Goal: Task Accomplishment & Management: Manage account settings

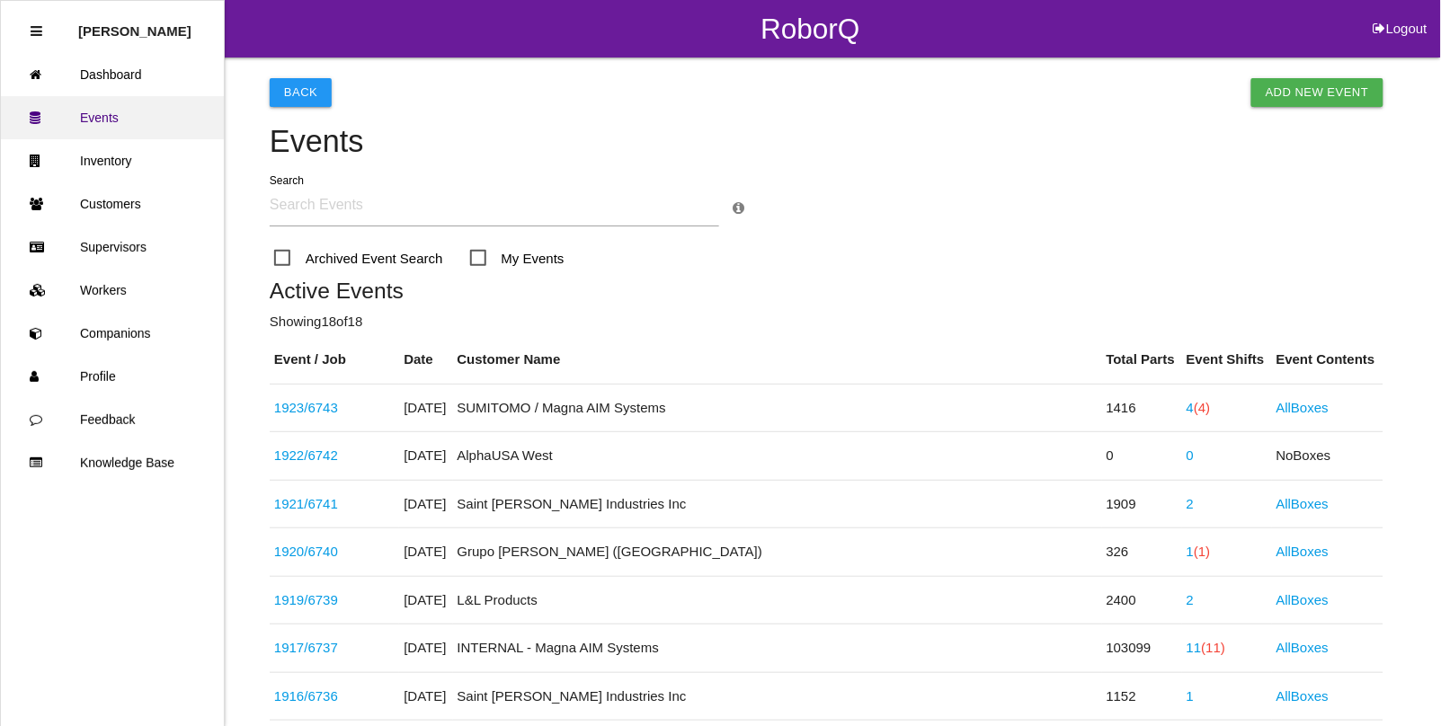
click at [109, 111] on link "Events" at bounding box center [112, 117] width 223 height 43
click at [113, 284] on link "Workers" at bounding box center [112, 290] width 223 height 43
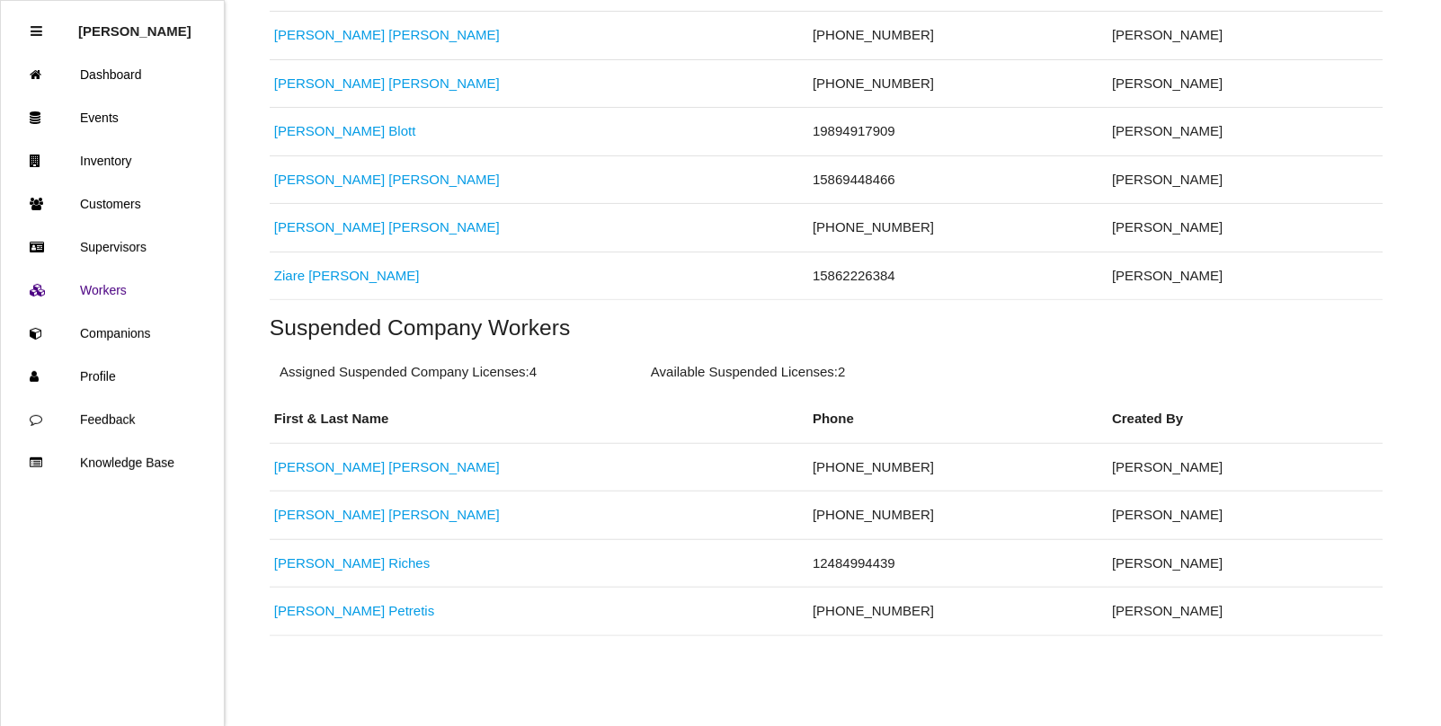
scroll to position [411, 0]
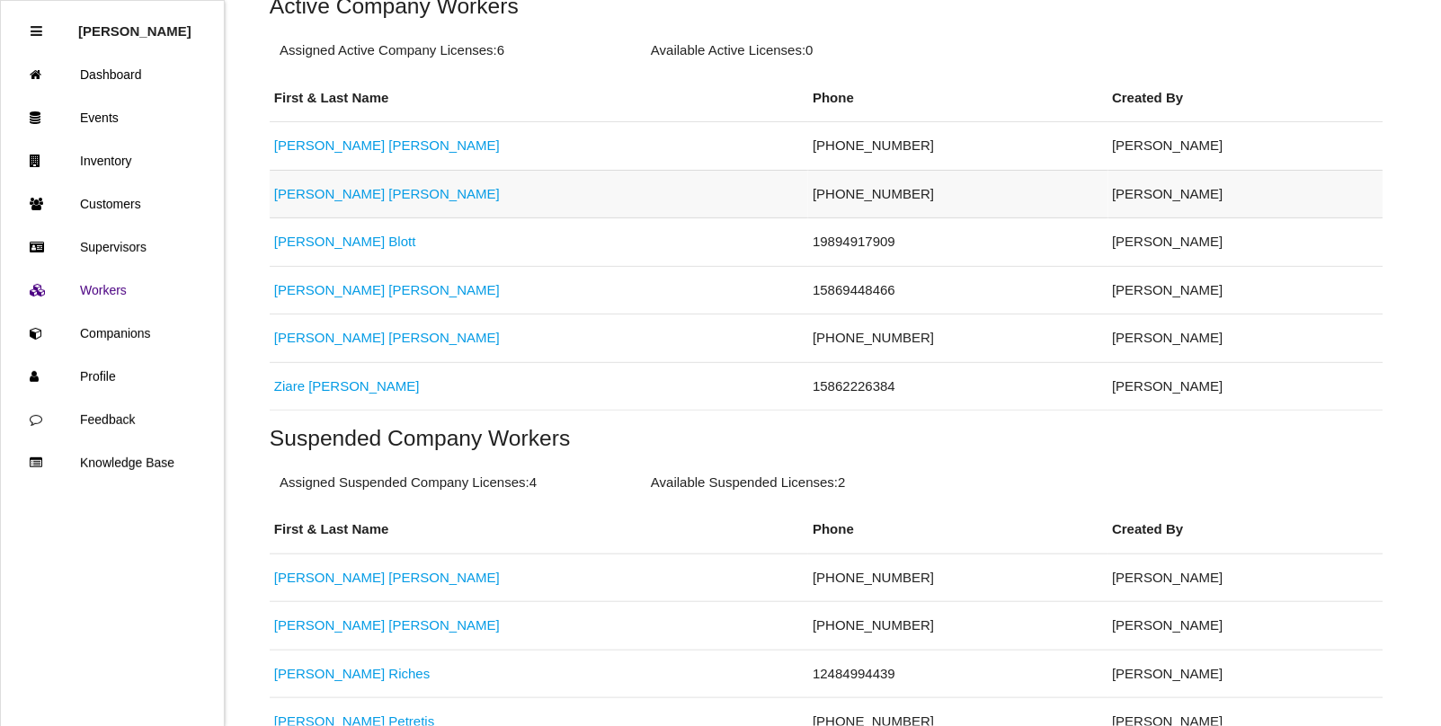
click at [312, 191] on link "[PERSON_NAME]" at bounding box center [387, 193] width 226 height 15
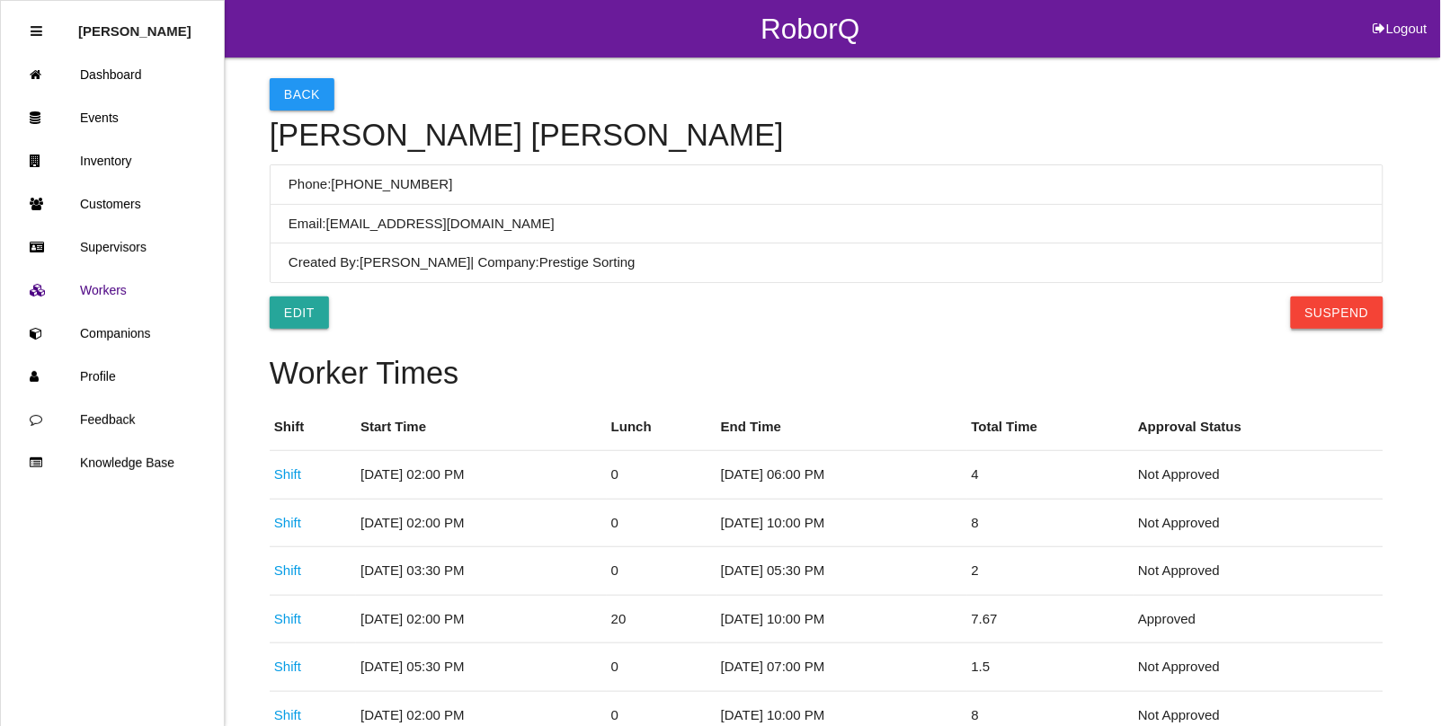
click at [1323, 317] on button "Suspend" at bounding box center [1336, 313] width 93 height 32
click at [302, 93] on button "Back" at bounding box center [302, 94] width 65 height 32
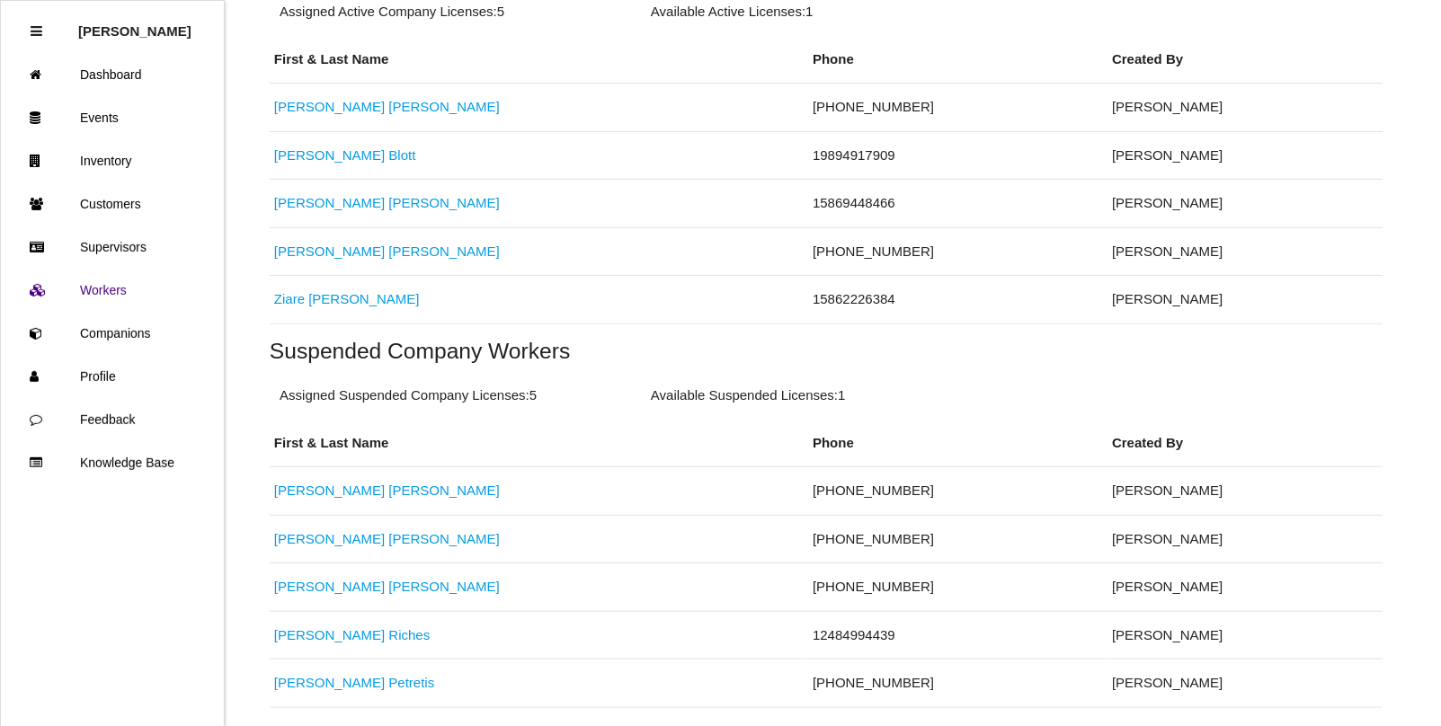
scroll to position [523, 0]
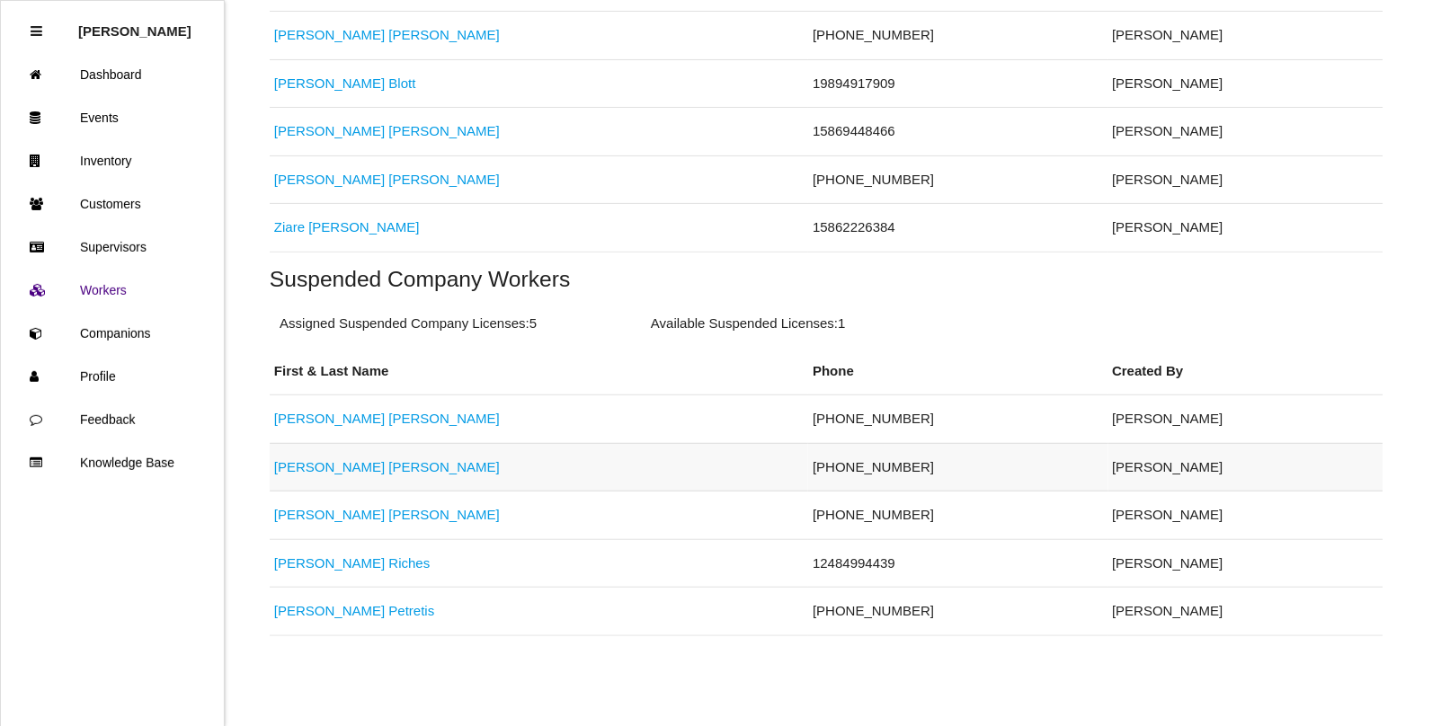
click at [322, 459] on link "[PERSON_NAME]" at bounding box center [387, 466] width 226 height 15
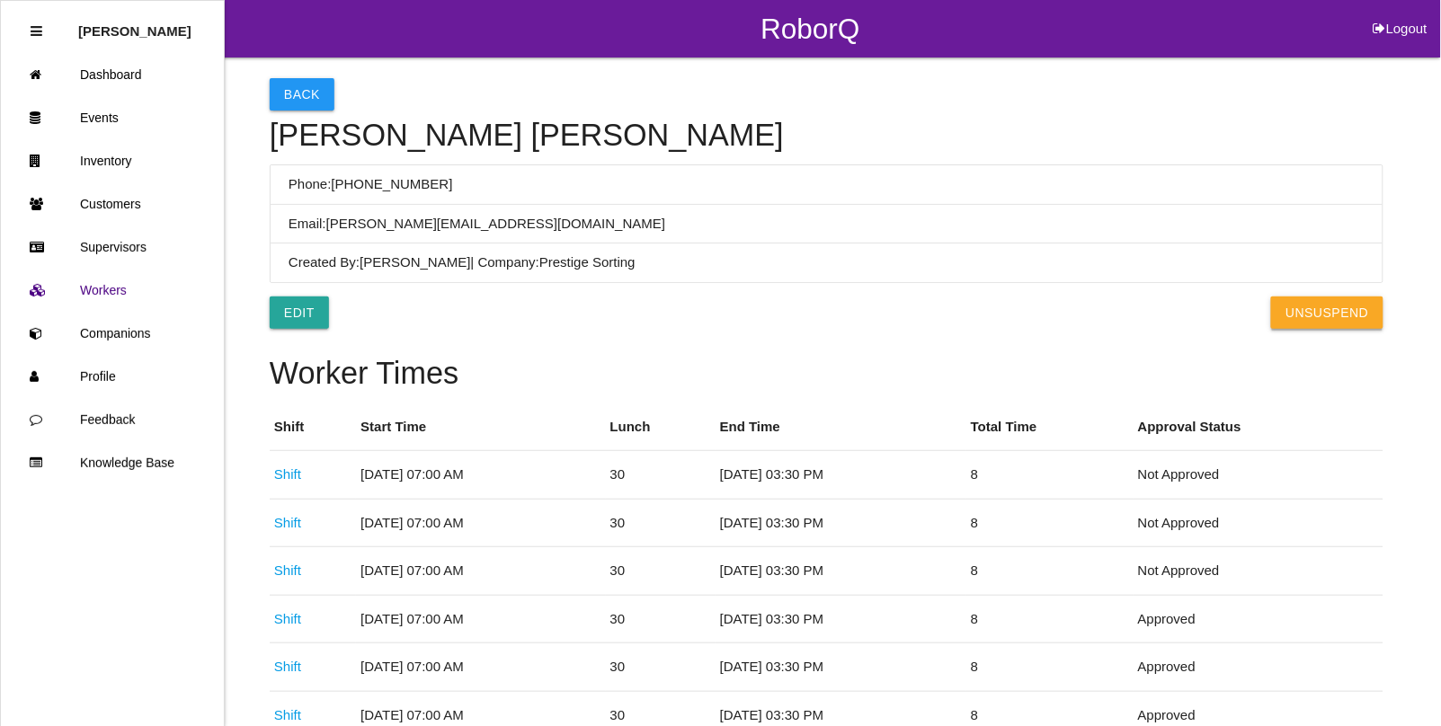
click at [1339, 319] on button "UnSuspend" at bounding box center [1326, 313] width 111 height 32
click at [299, 93] on button "Back" at bounding box center [302, 94] width 65 height 32
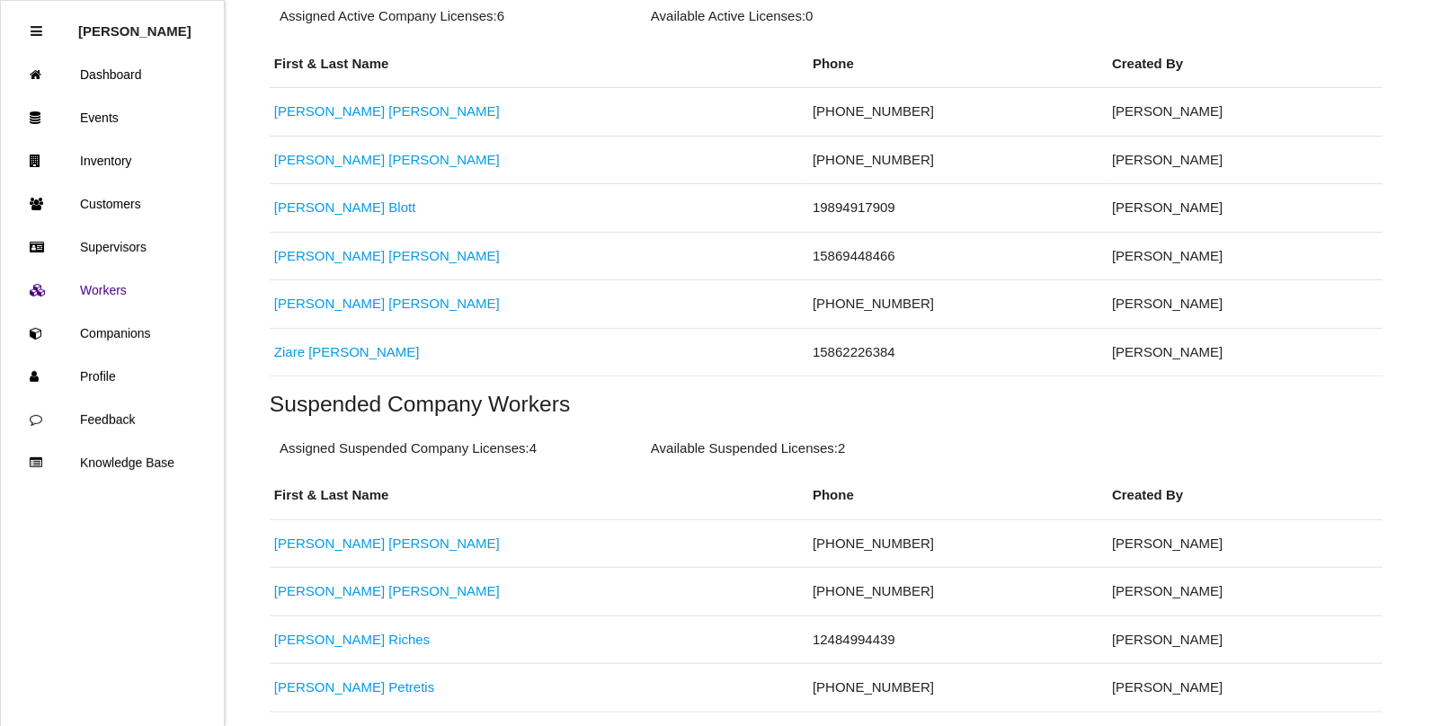
scroll to position [449, 0]
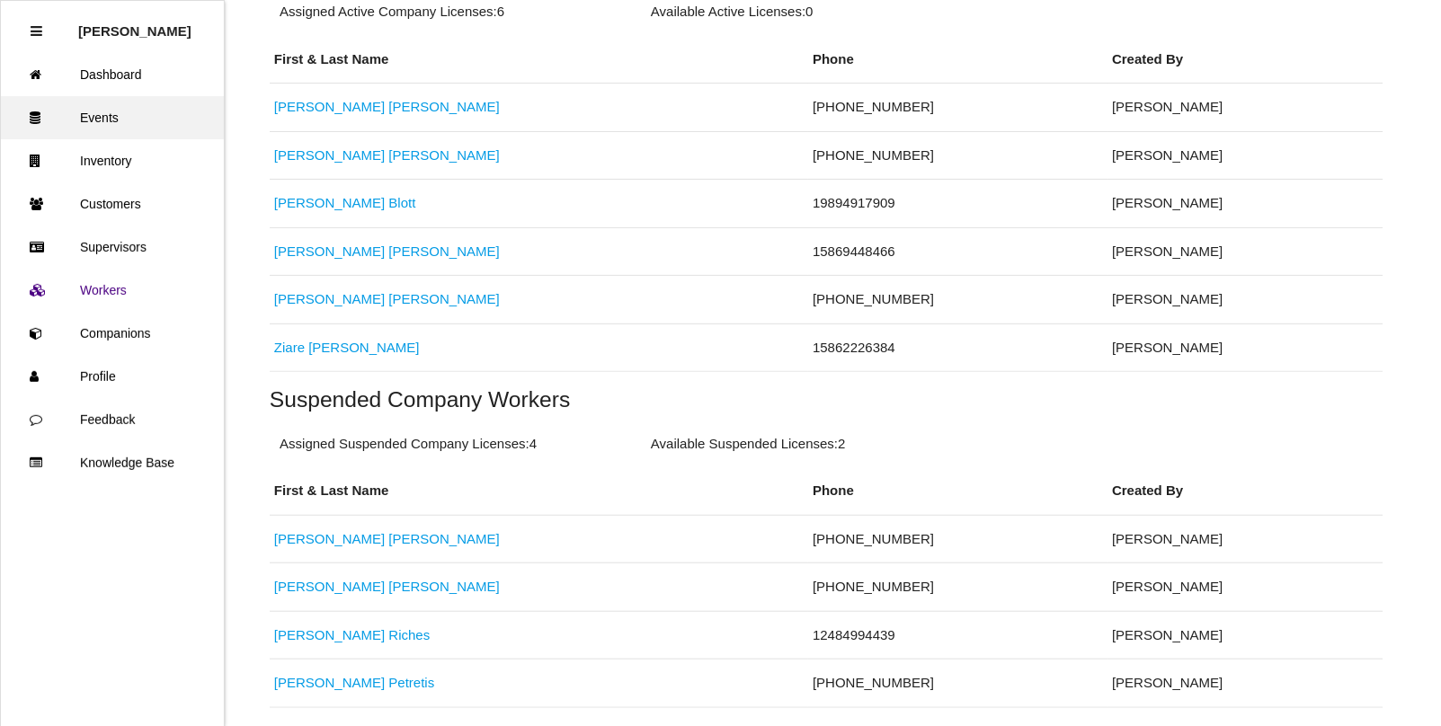
click at [99, 122] on link "Events" at bounding box center [112, 117] width 223 height 43
